Goal: Information Seeking & Learning: Learn about a topic

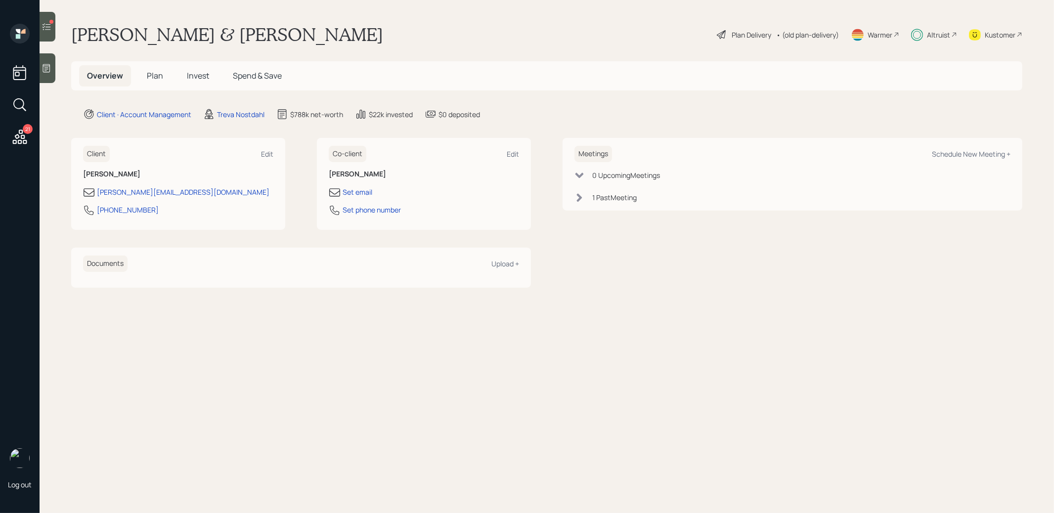
click at [198, 77] on span "Invest" at bounding box center [198, 75] width 22 height 11
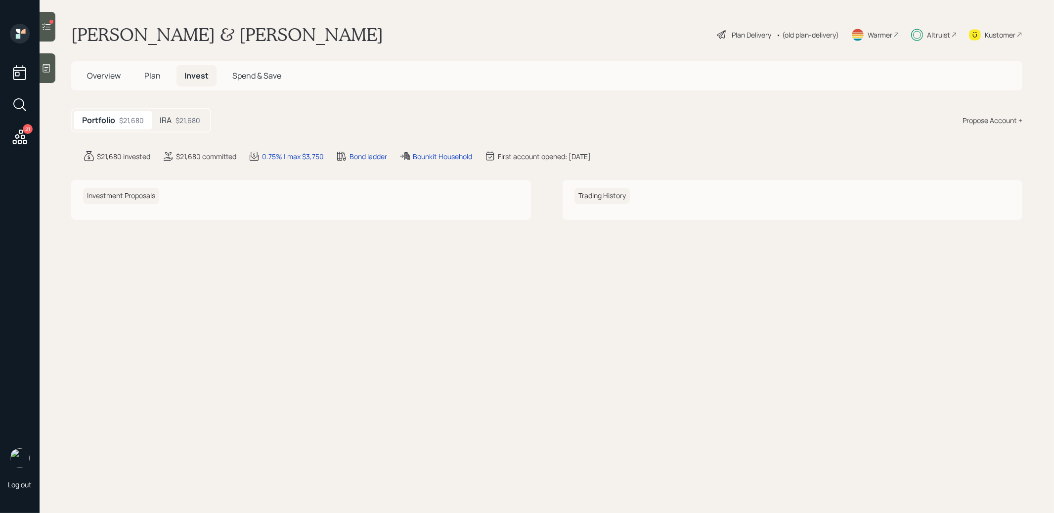
click at [181, 122] on div "$21,680" at bounding box center [187, 120] width 25 height 10
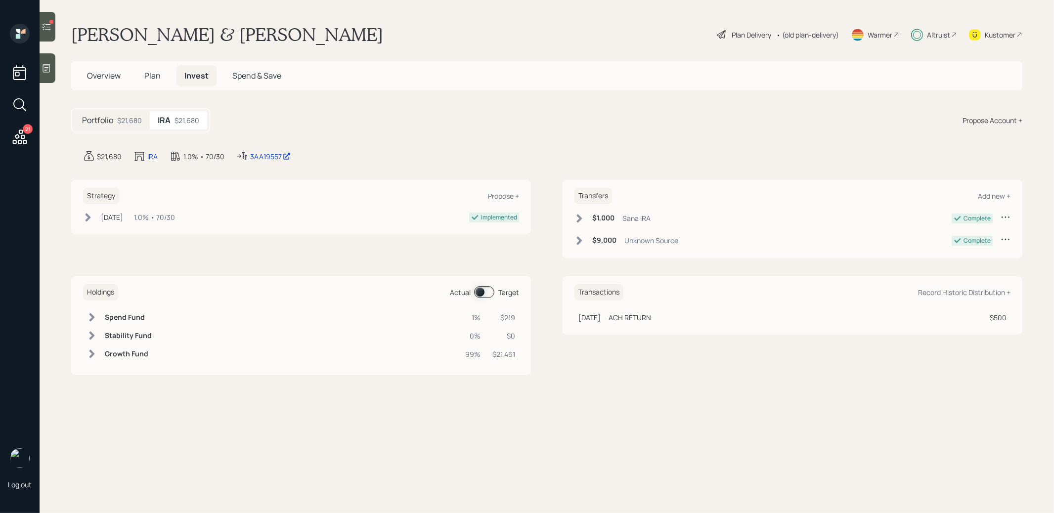
click at [480, 291] on span at bounding box center [484, 292] width 20 height 12
click at [490, 294] on span at bounding box center [484, 292] width 20 height 12
click at [262, 155] on div "3AA19557" at bounding box center [270, 156] width 41 height 10
